Goal: Information Seeking & Learning: Learn about a topic

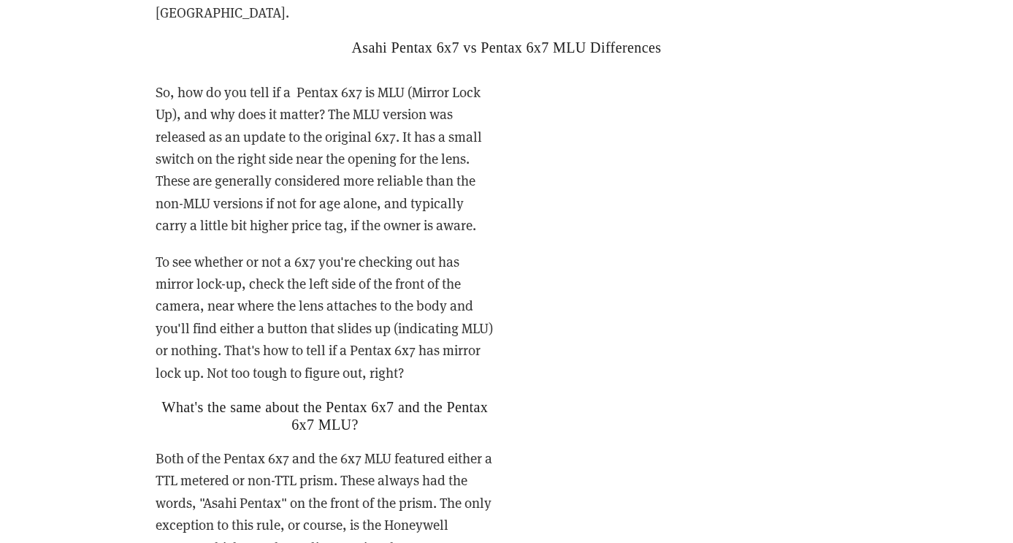
scroll to position [2697, 0]
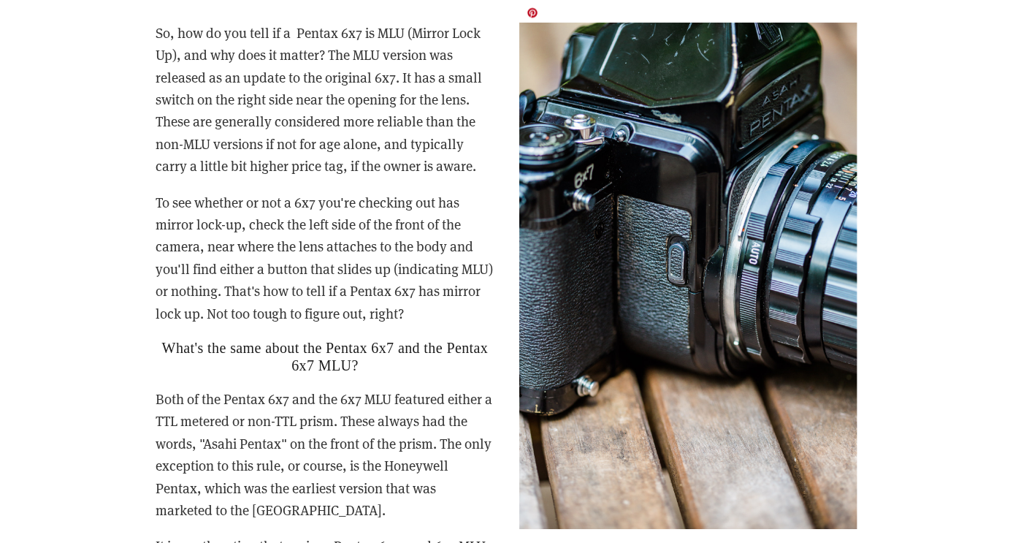
click at [652, 148] on img at bounding box center [688, 276] width 338 height 508
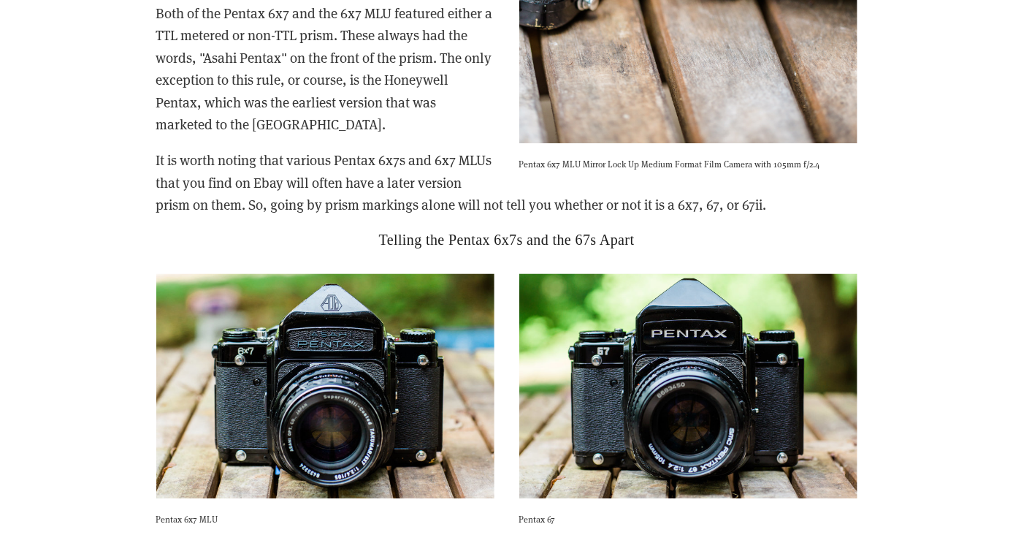
scroll to position [3184, 0]
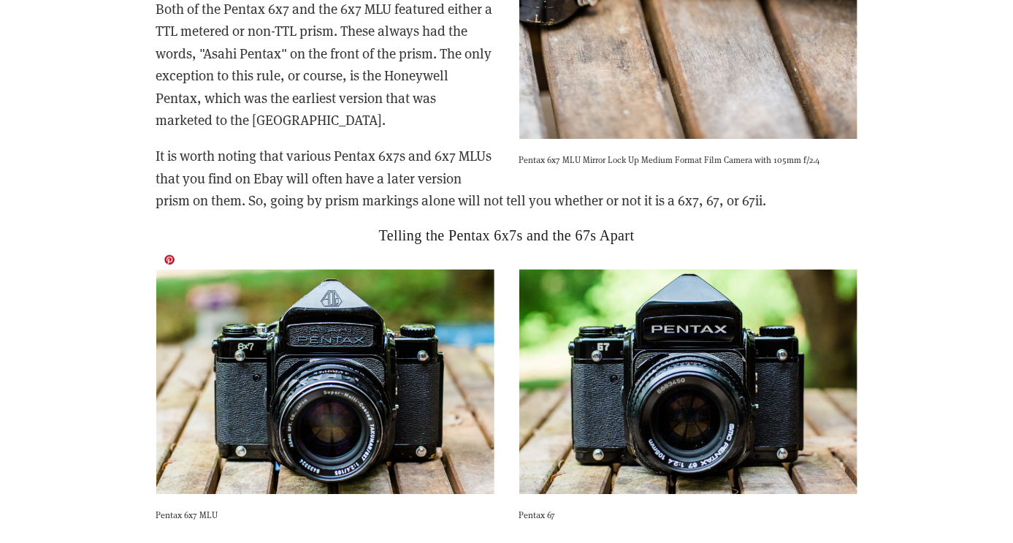
click at [397, 286] on img at bounding box center [325, 382] width 338 height 226
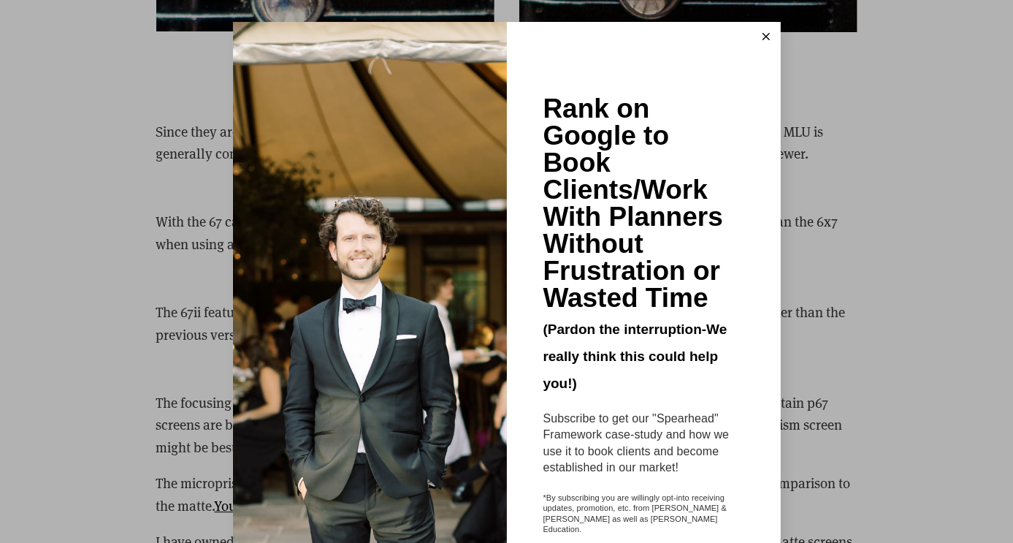
scroll to position [4060, 0]
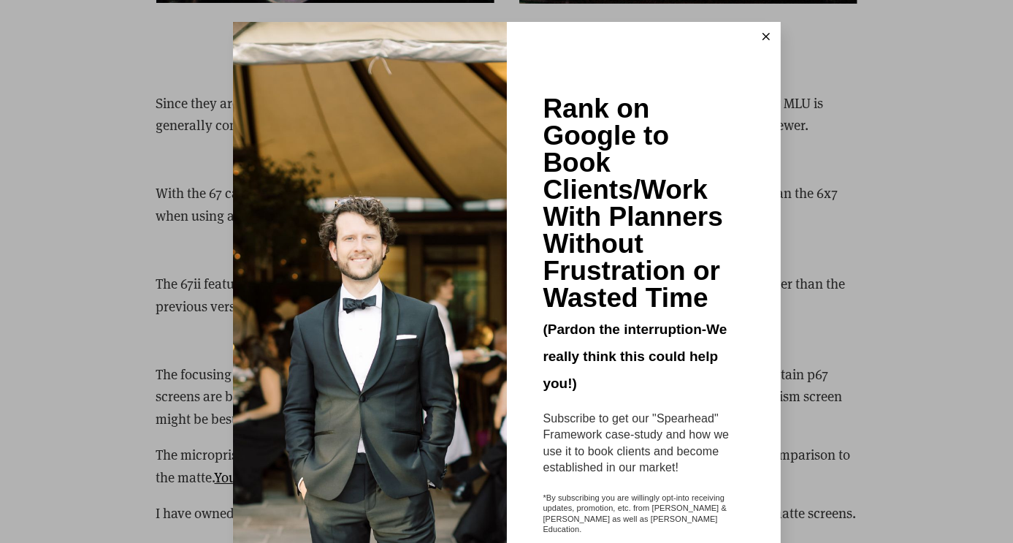
click at [763, 35] on icon at bounding box center [766, 36] width 7 height 7
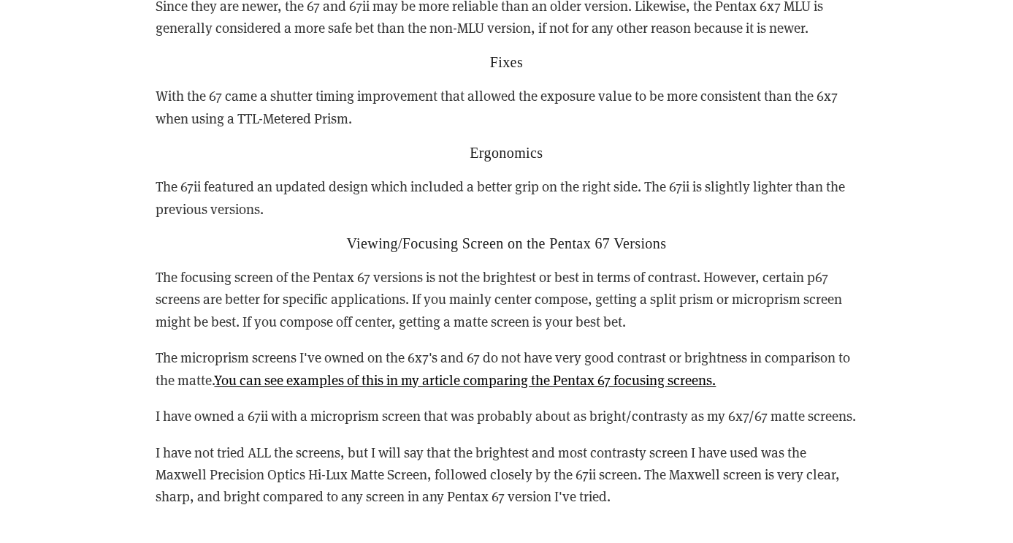
scroll to position [4255, 0]
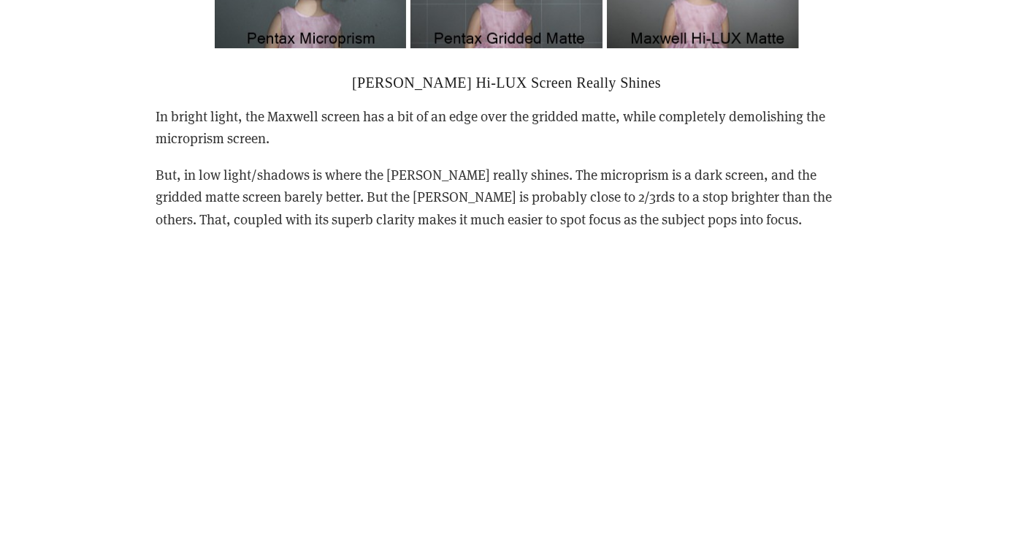
scroll to position [2337, 0]
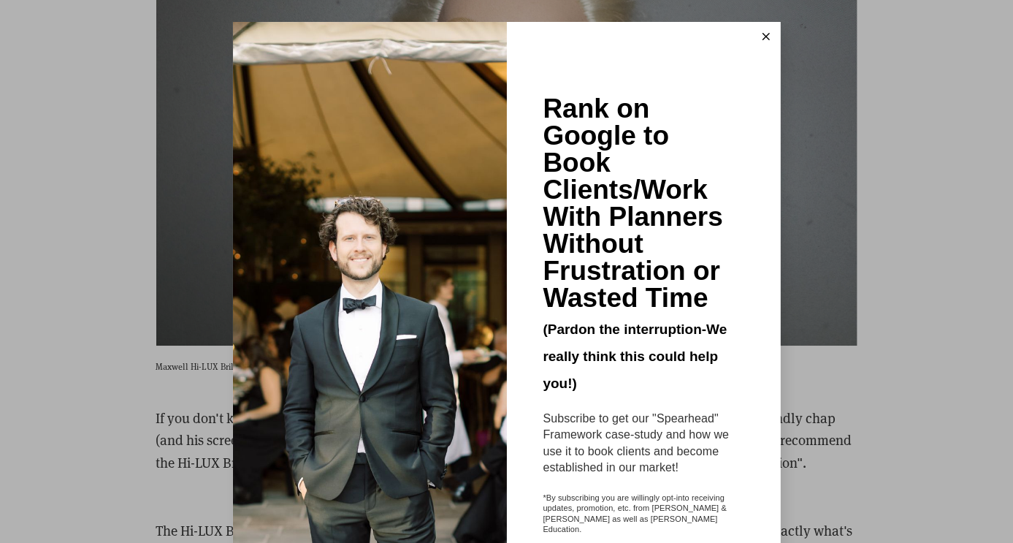
click at [754, 38] on button at bounding box center [766, 36] width 29 height 29
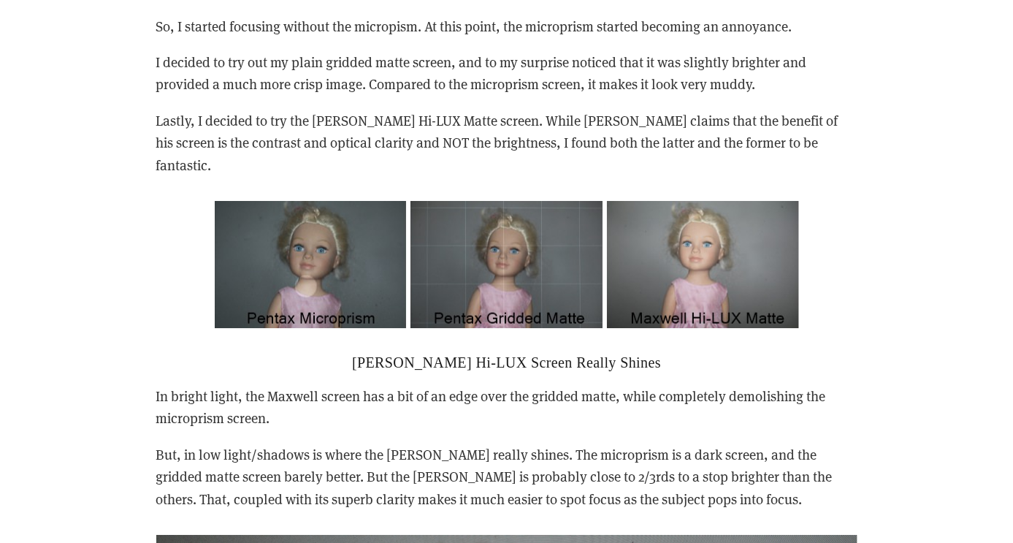
scroll to position [1736, 0]
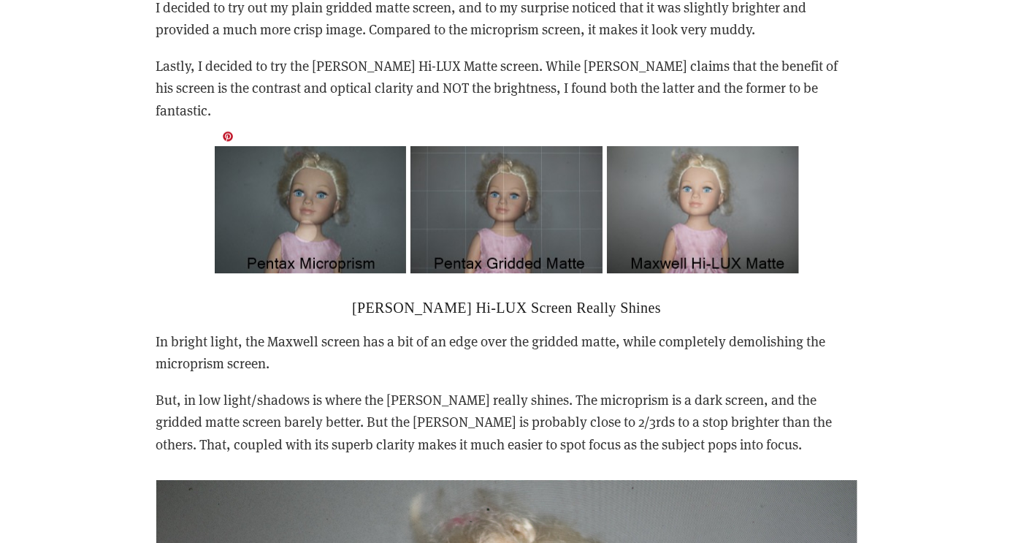
click at [687, 150] on img at bounding box center [507, 210] width 584 height 128
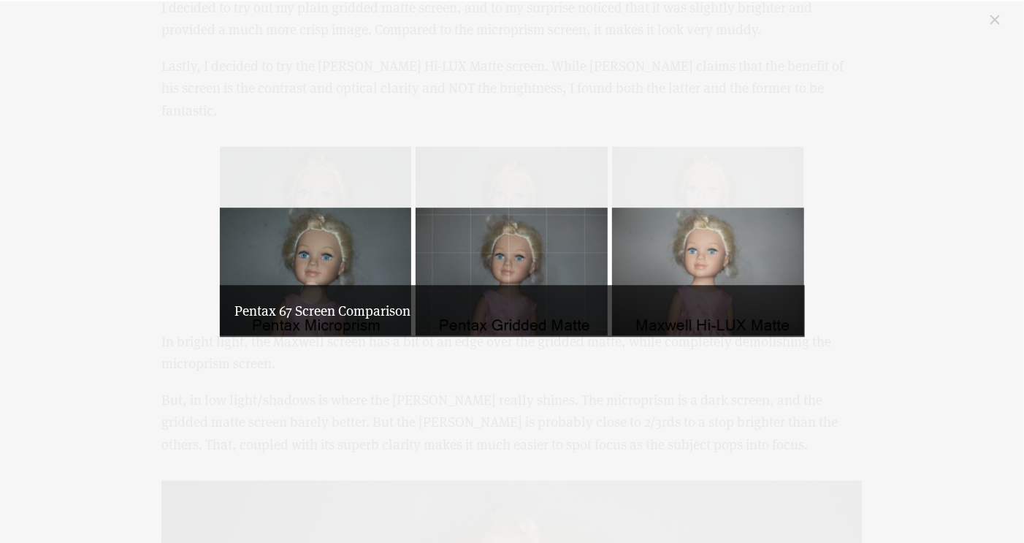
click at [651, 215] on img "Image" at bounding box center [512, 271] width 584 height 128
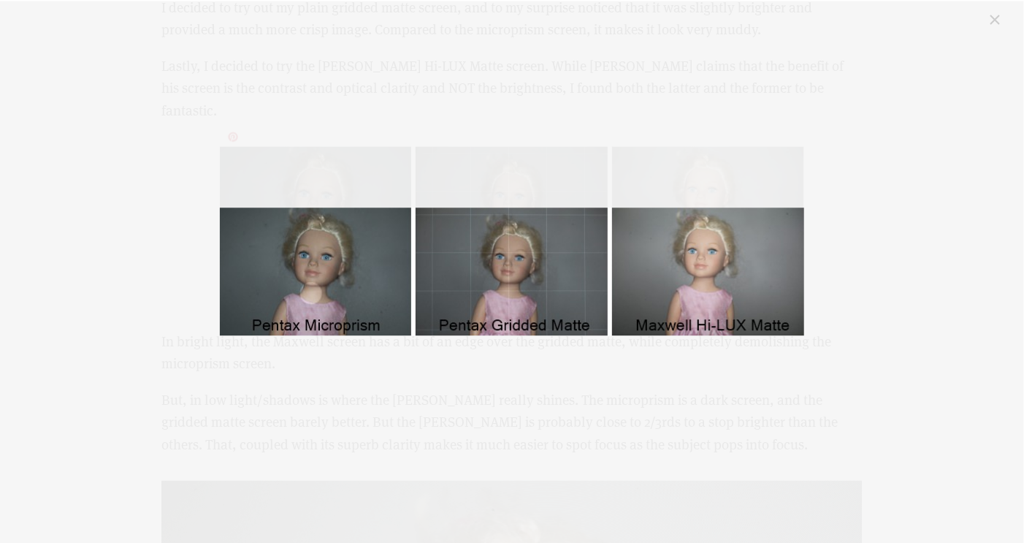
click at [493, 61] on div "Pentax 67 Screen Comparison" at bounding box center [511, 271] width 983 height 521
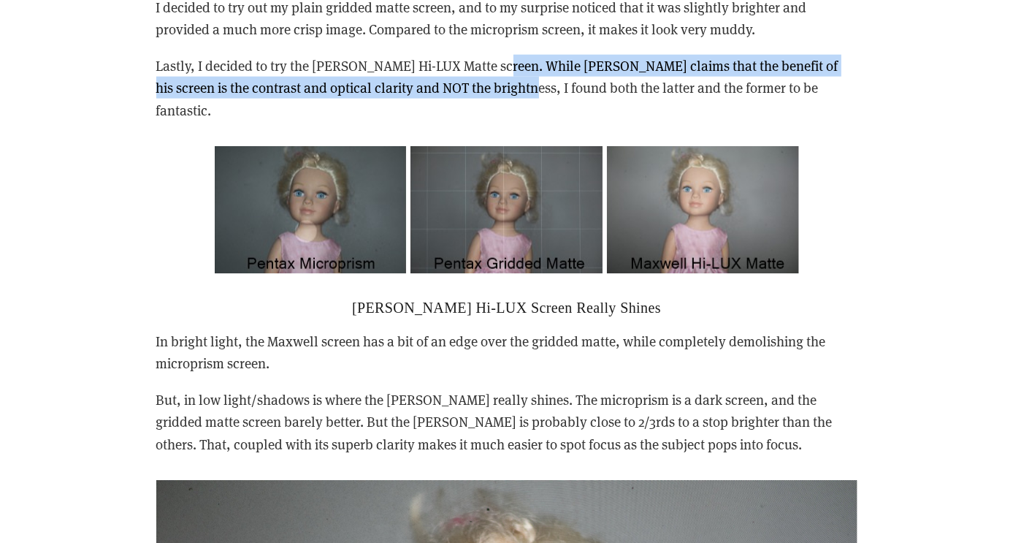
drag, startPoint x: 500, startPoint y: 64, endPoint x: 505, endPoint y: 81, distance: 18.3
click at [505, 81] on p "Lastly, I decided to try the [PERSON_NAME] Hi-LUX Matte screen. While [PERSON_N…" at bounding box center [506, 88] width 701 height 66
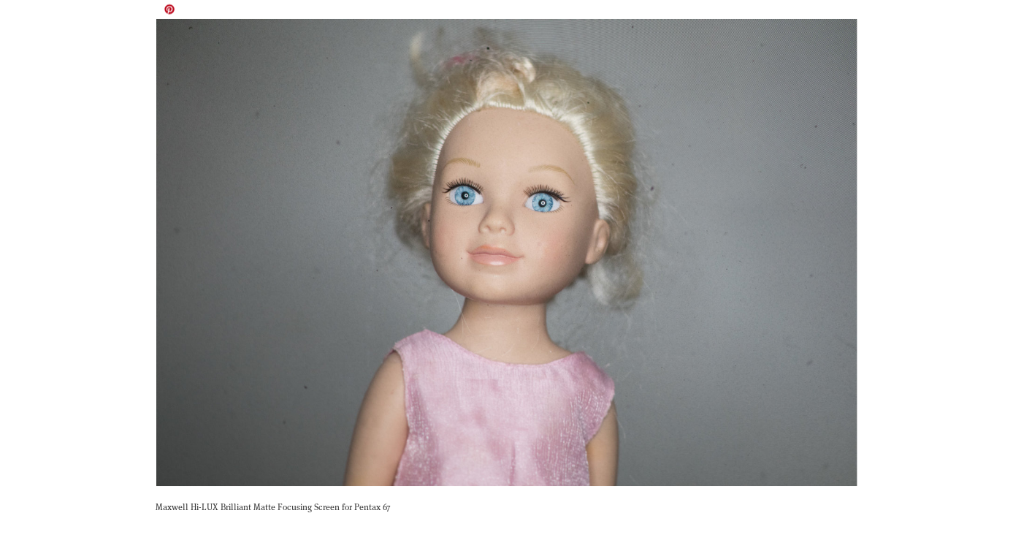
scroll to position [2223, 0]
